Goal: Task Accomplishment & Management: Manage account settings

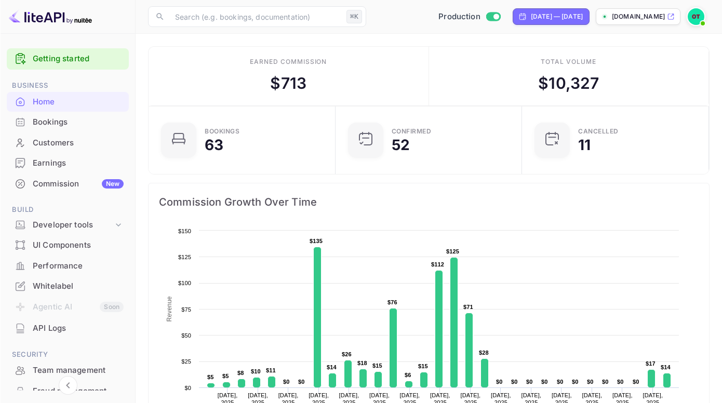
scroll to position [8, 8]
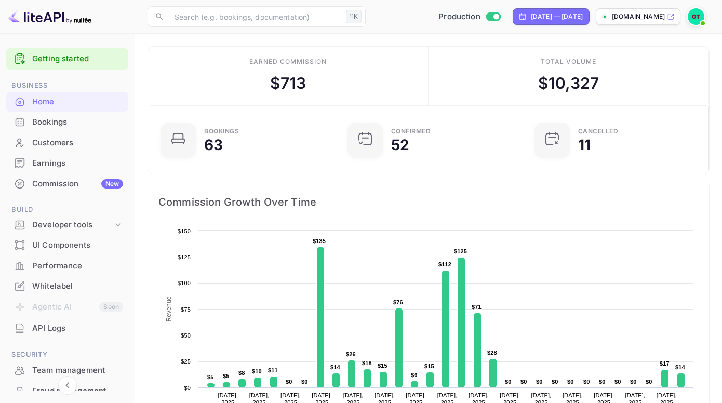
click at [64, 179] on div "Commission New" at bounding box center [77, 184] width 91 height 12
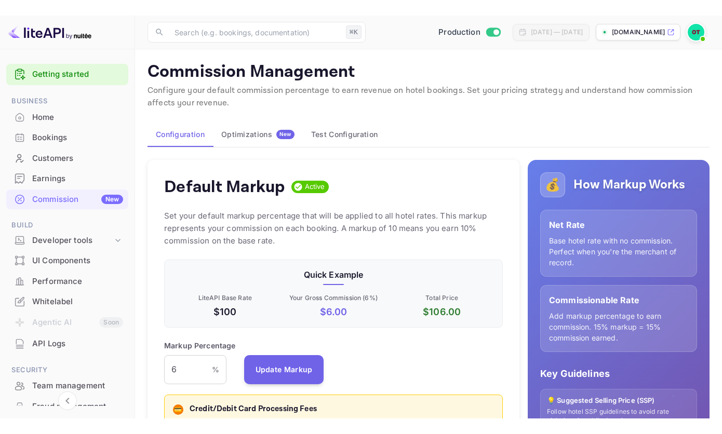
scroll to position [177, 331]
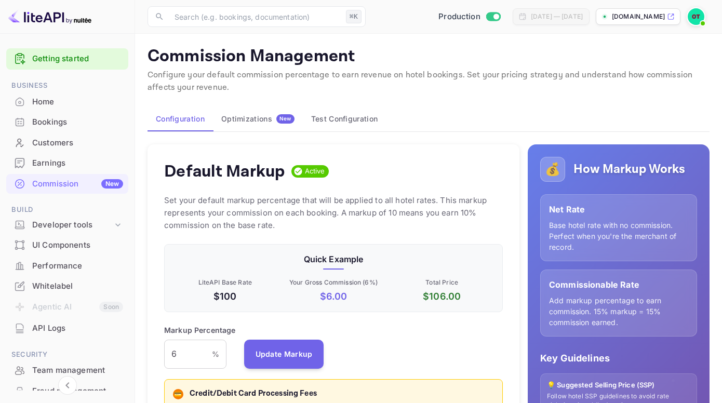
click at [93, 166] on div "Earnings" at bounding box center [77, 163] width 91 height 12
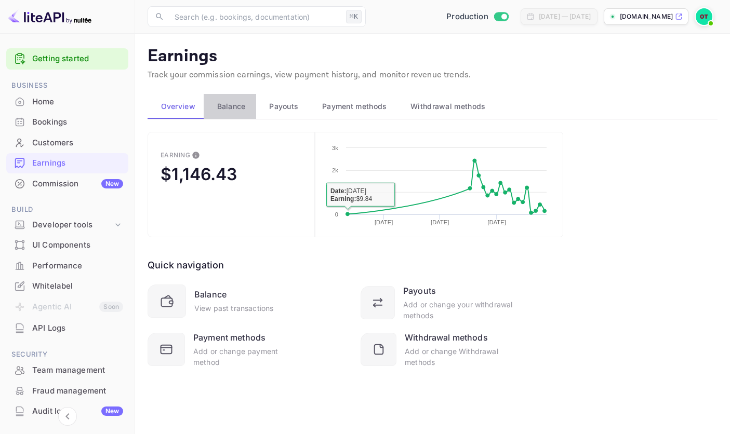
click at [240, 111] on span "Balance" at bounding box center [231, 106] width 29 height 12
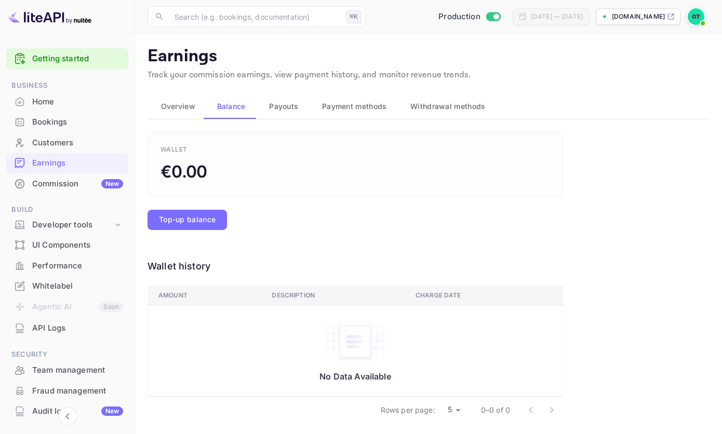
click at [276, 104] on span "Payouts" at bounding box center [283, 106] width 29 height 12
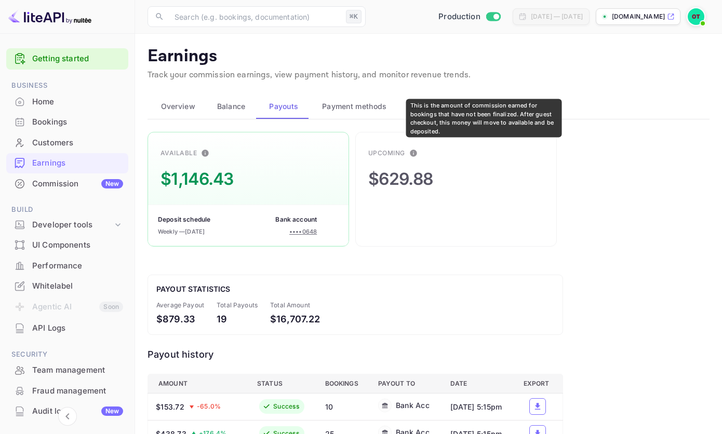
click at [414, 151] on icon "This is the amount of commission earned for bookings that have not been finaliz…" at bounding box center [413, 153] width 7 height 7
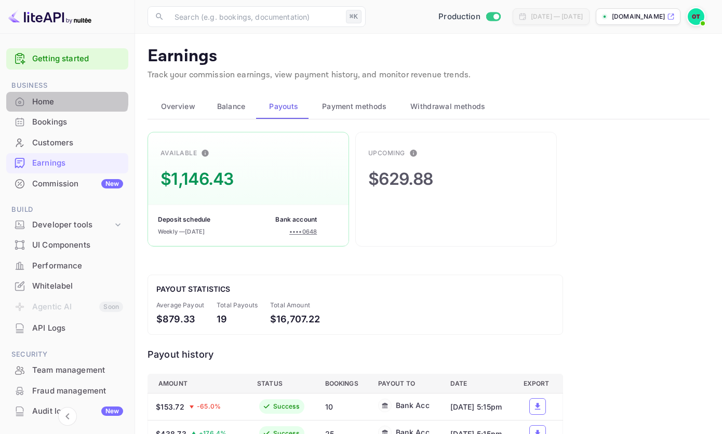
click at [66, 97] on div "Home" at bounding box center [77, 102] width 91 height 12
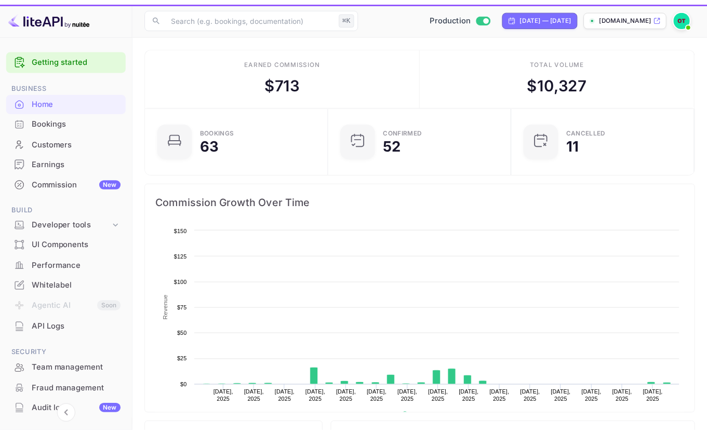
scroll to position [161, 173]
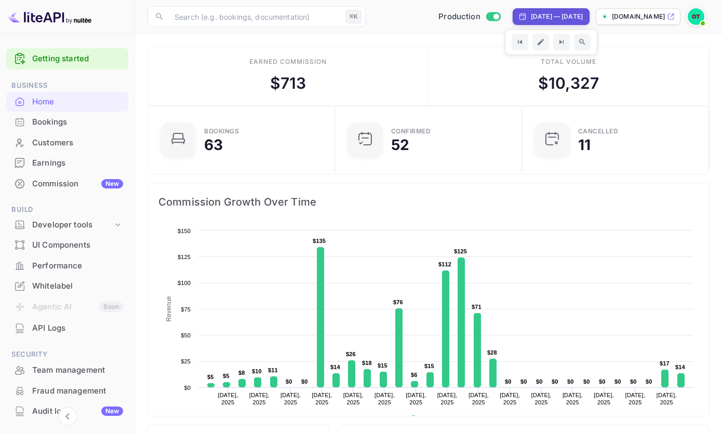
click at [531, 16] on div "[DATE] — [DATE]" at bounding box center [557, 16] width 52 height 9
select select "7"
select select "2025"
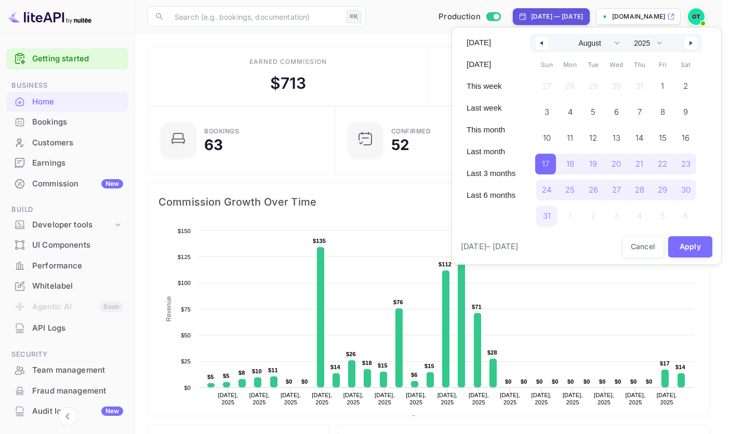
click at [472, 51] on div "Today Yesterday This week Last week This month Last month Last 3 months Last 6 …" at bounding box center [490, 119] width 61 height 170
click at [478, 43] on span "Today" at bounding box center [490, 43] width 61 height 18
select select "8"
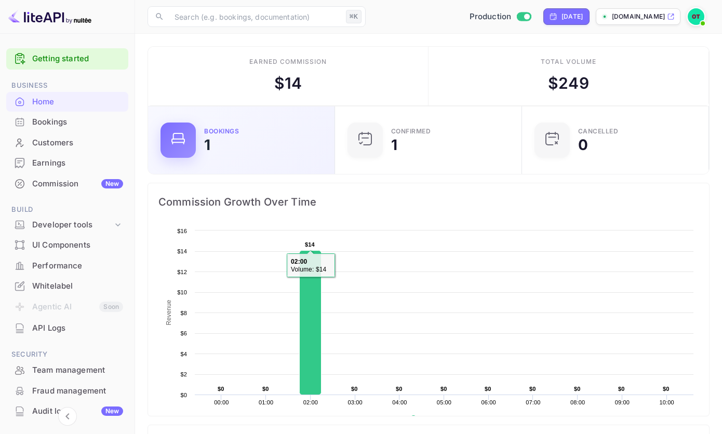
click at [262, 167] on div "Bookings 1" at bounding box center [241, 141] width 187 height 68
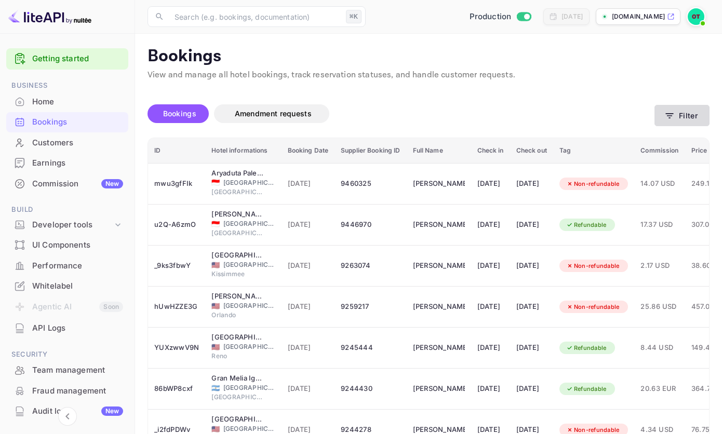
click at [677, 105] on button "Filter" at bounding box center [682, 115] width 55 height 21
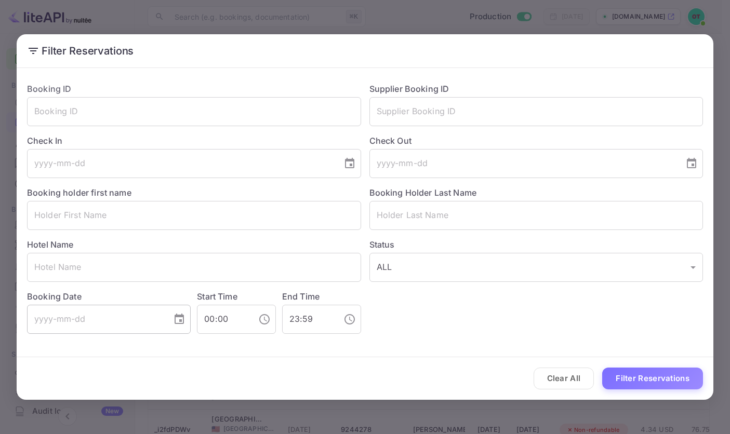
click at [142, 320] on input "tel" at bounding box center [96, 319] width 138 height 29
click at [391, 311] on div "Booking ID ​ Supplier Booking ID ​ Check In ​ Check Out ​ Booking holder first …" at bounding box center [361, 204] width 684 height 260
click at [398, 407] on div "Filter Reservations Booking ID ​ Supplier Booking ID ​ Check In ​ Check Out ​ B…" at bounding box center [365, 217] width 730 height 434
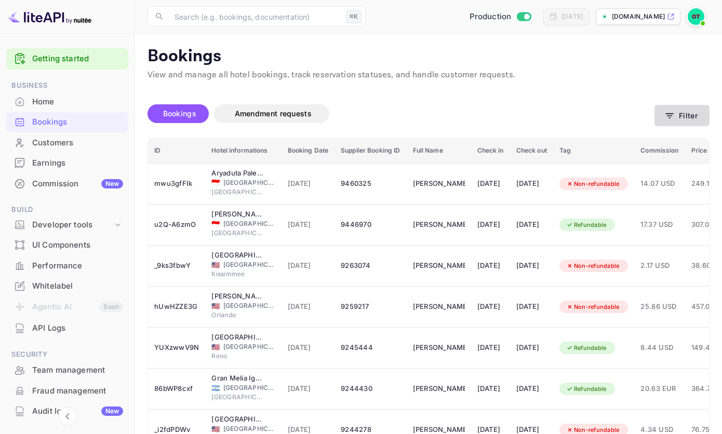
click at [680, 117] on button "Filter" at bounding box center [682, 115] width 55 height 21
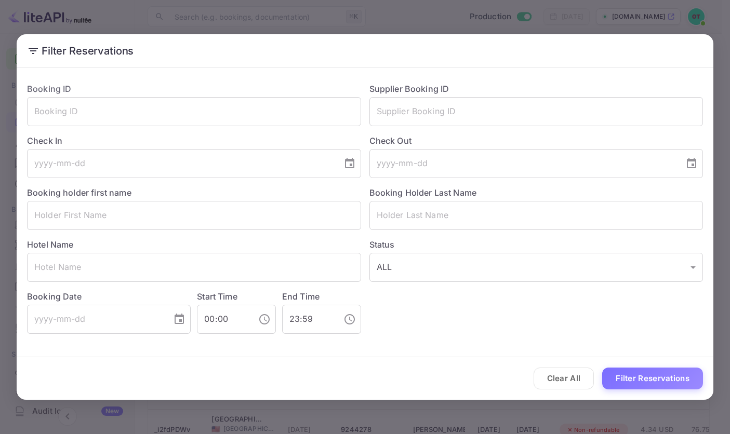
click at [449, 10] on div "Filter Reservations Booking ID ​ Supplier Booking ID ​ Check In ​ Check Out ​ B…" at bounding box center [365, 217] width 730 height 434
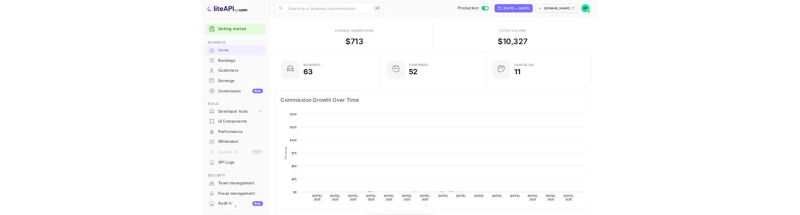
scroll to position [161, 199]
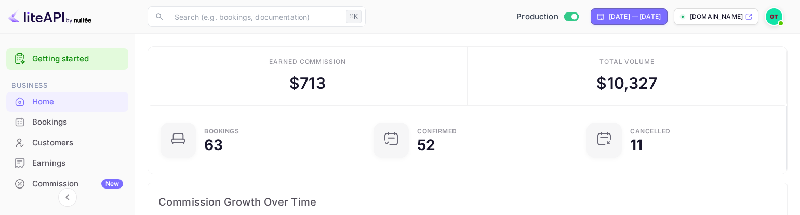
click at [34, 124] on div "Bookings" at bounding box center [77, 122] width 91 height 12
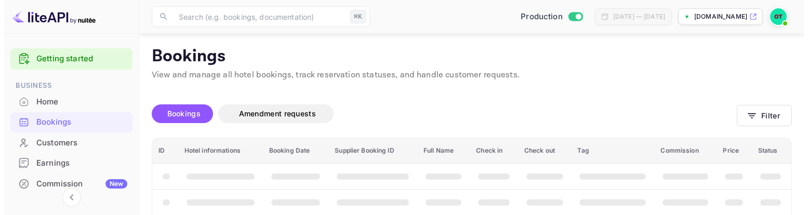
scroll to position [44, 0]
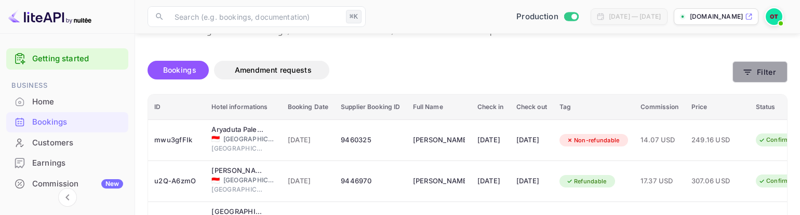
click at [755, 76] on button "Filter" at bounding box center [760, 71] width 55 height 21
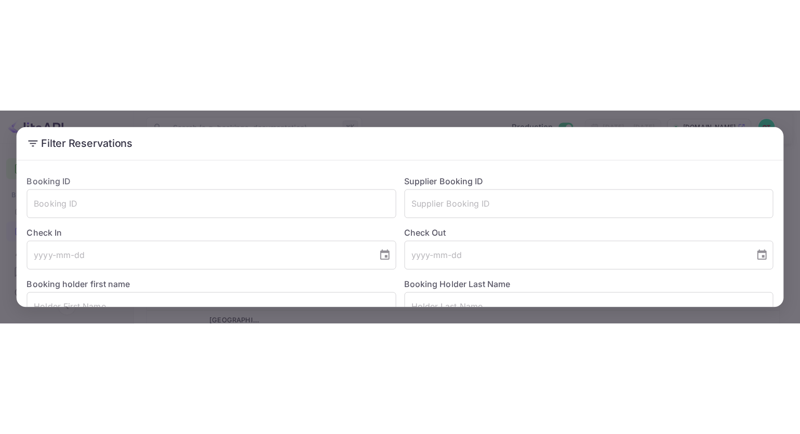
scroll to position [184, 0]
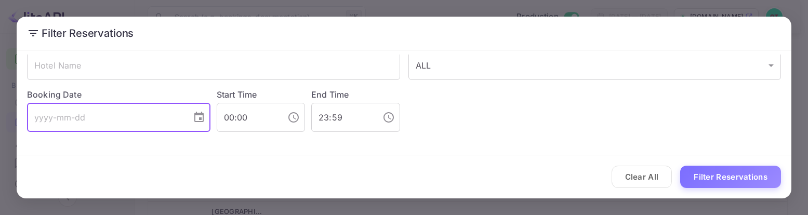
click at [146, 111] on input "tel" at bounding box center [105, 117] width 157 height 29
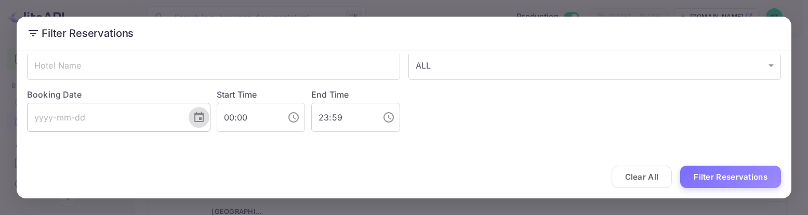
click at [198, 118] on icon "Choose date" at bounding box center [198, 117] width 9 height 10
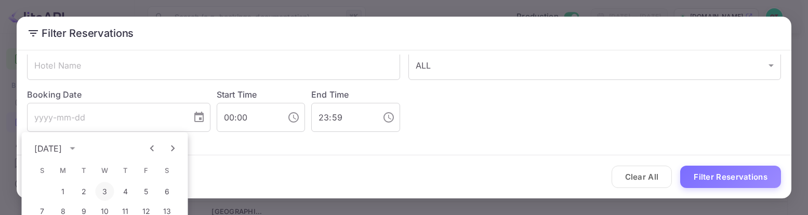
click at [108, 191] on button "3" at bounding box center [105, 191] width 19 height 19
type input "2025-09-03"
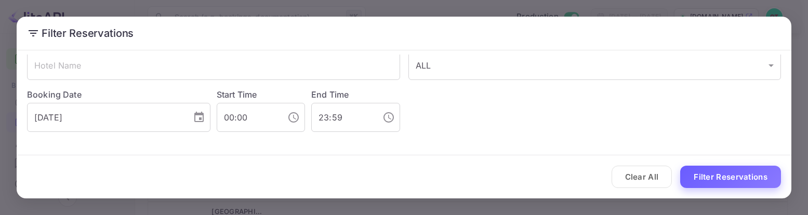
click at [705, 180] on button "Filter Reservations" at bounding box center [730, 177] width 101 height 22
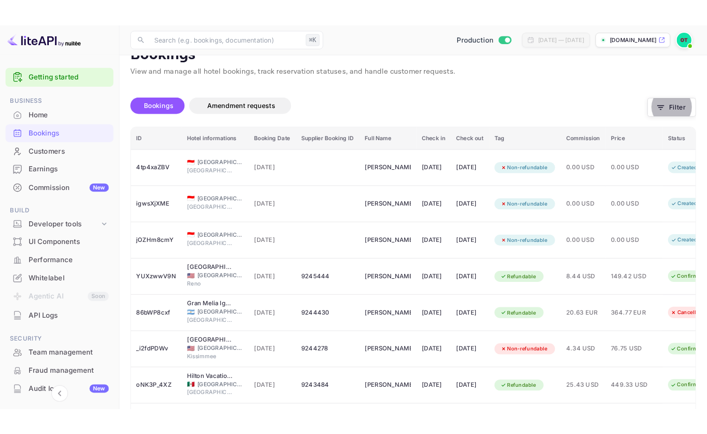
scroll to position [0, 0]
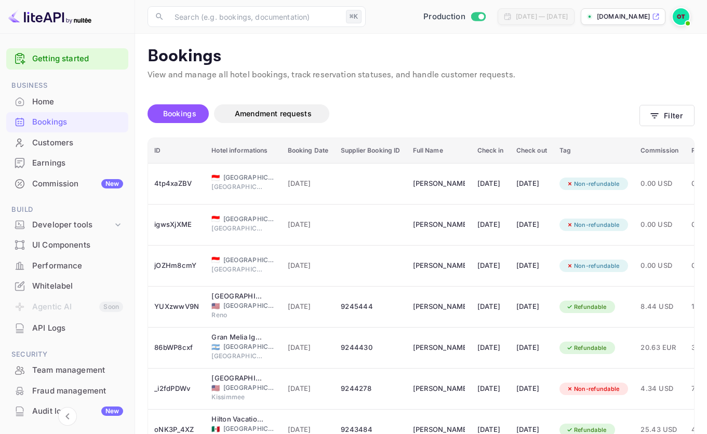
click at [379, 17] on div "Production Aug 17, 2025 — Sep 16, 2025 hotelprive.net" at bounding box center [532, 16] width 325 height 19
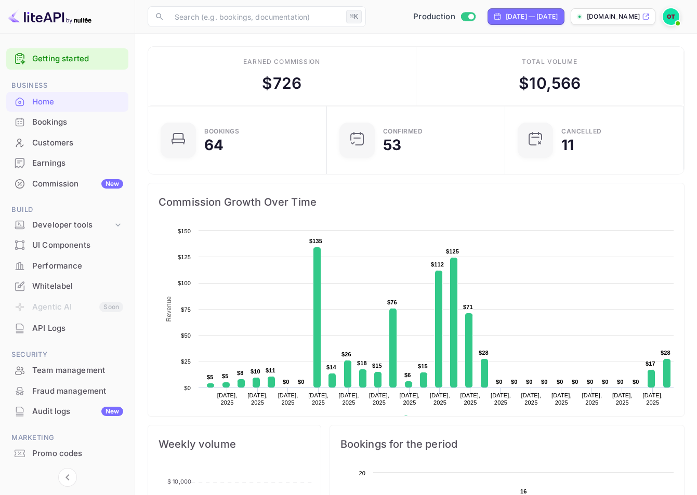
scroll to position [8, 8]
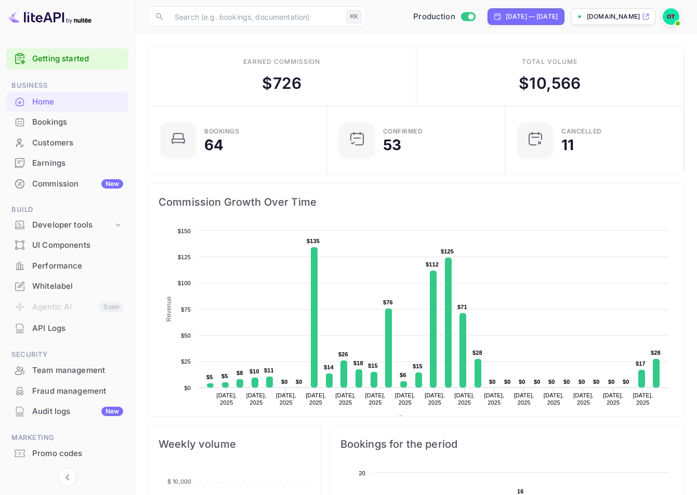
click at [62, 99] on div "Home" at bounding box center [77, 102] width 91 height 12
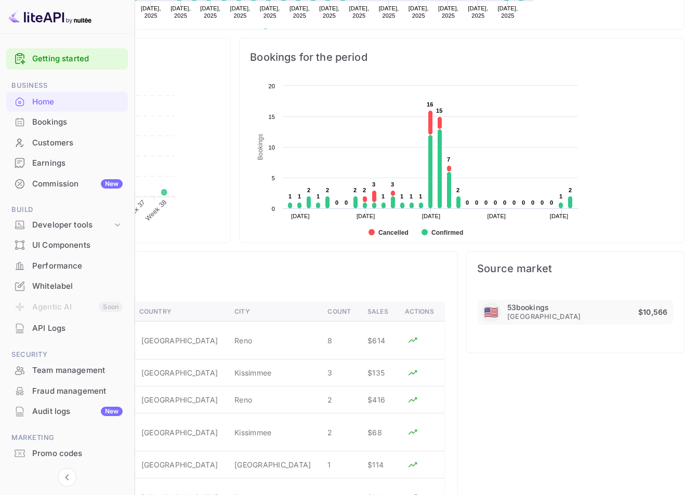
scroll to position [564, 0]
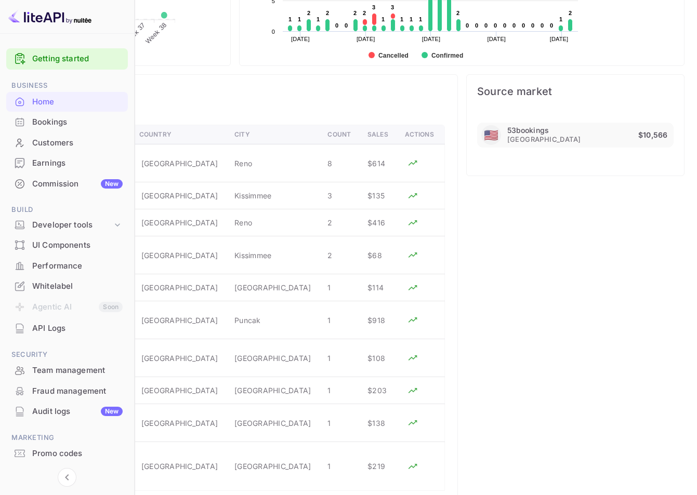
click at [562, 225] on div "Source market 🇺🇸 53 bookings United States $10,566" at bounding box center [571, 298] width 227 height 465
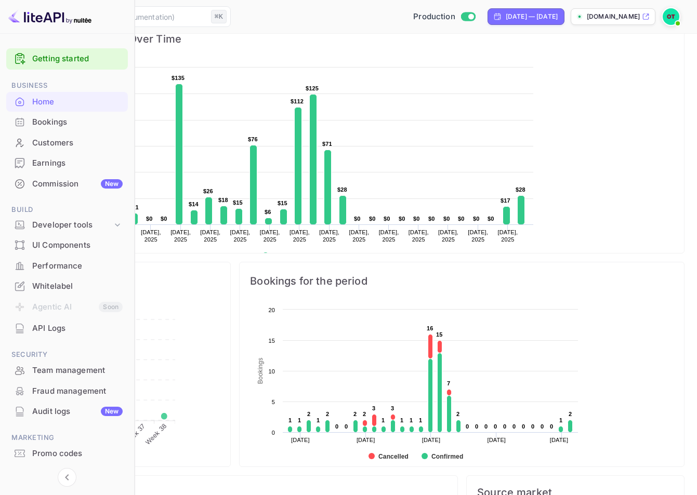
scroll to position [0, 0]
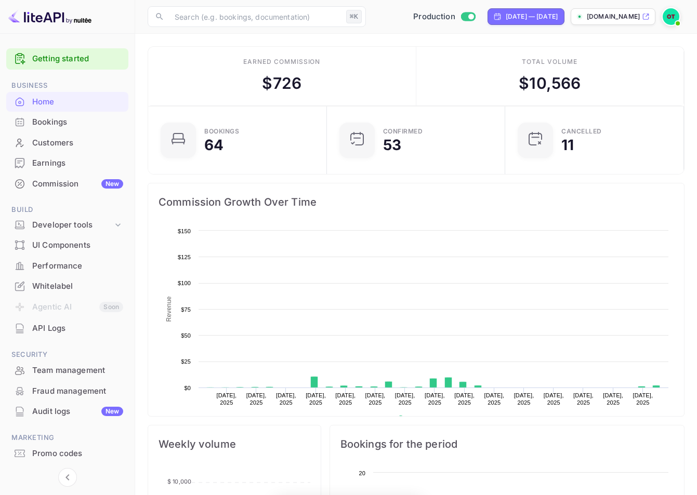
scroll to position [161, 165]
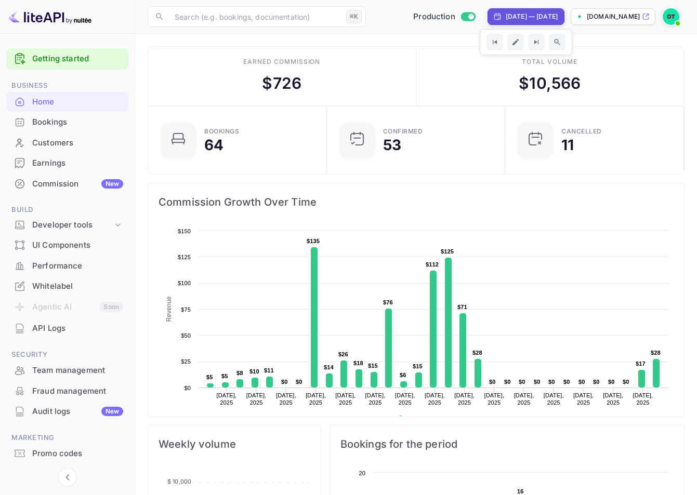
click at [672, 18] on img at bounding box center [671, 16] width 17 height 17
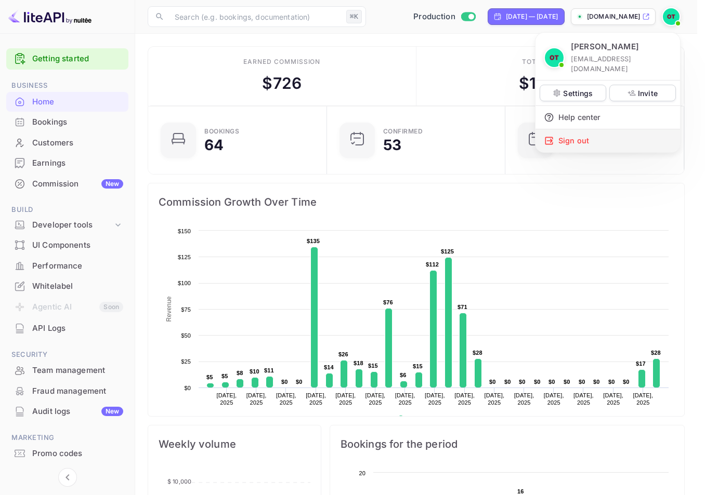
click at [596, 129] on div "Sign out" at bounding box center [607, 140] width 144 height 23
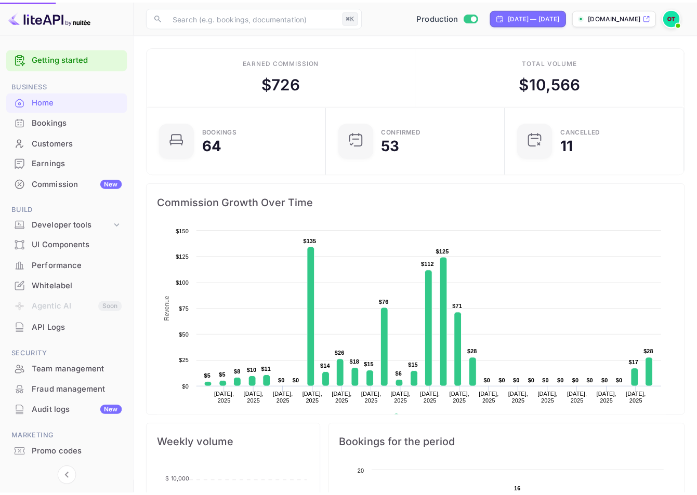
scroll to position [8, 8]
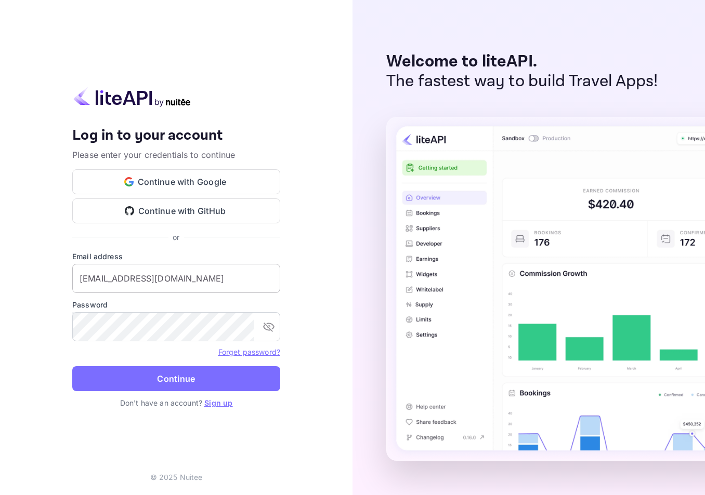
click at [195, 286] on input "[EMAIL_ADDRESS][DOMAIN_NAME]" at bounding box center [176, 278] width 208 height 29
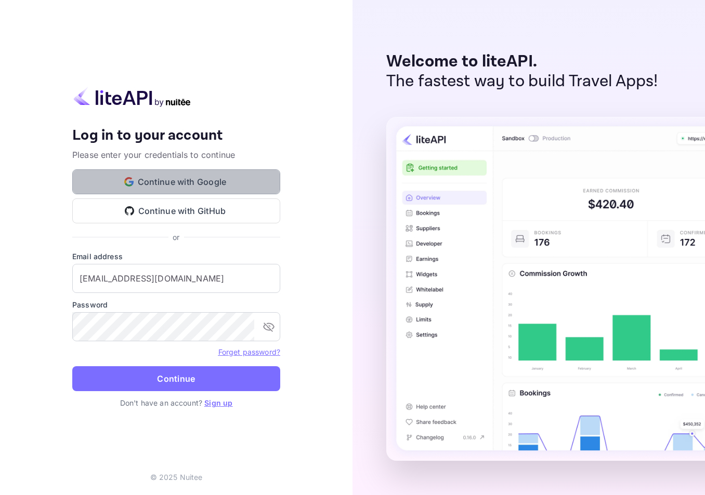
click at [206, 181] on button "Continue with Google" at bounding box center [176, 181] width 208 height 25
